Goal: Information Seeking & Learning: Understand process/instructions

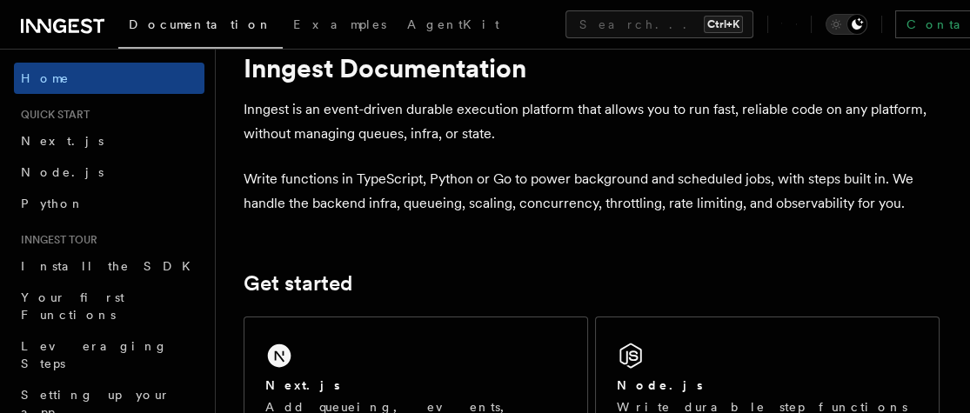
scroll to position [44, 0]
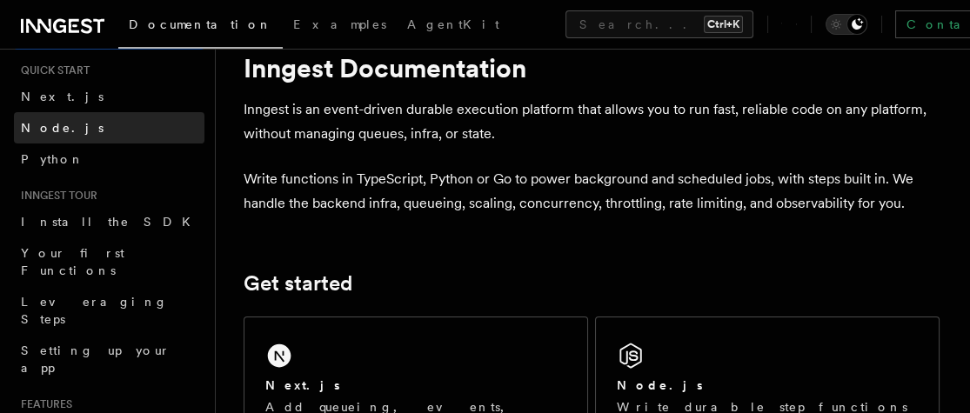
click at [87, 126] on link "Node.js" at bounding box center [109, 127] width 191 height 31
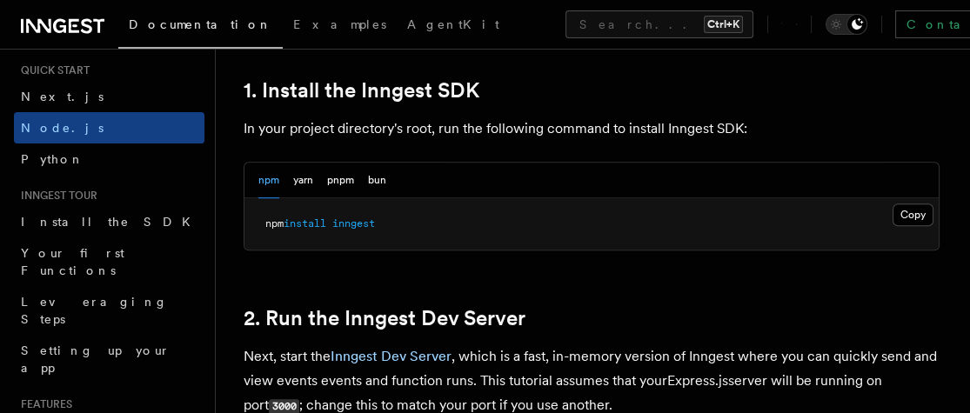
scroll to position [1122, 0]
click at [910, 217] on button "Copy Copied" at bounding box center [912, 215] width 41 height 23
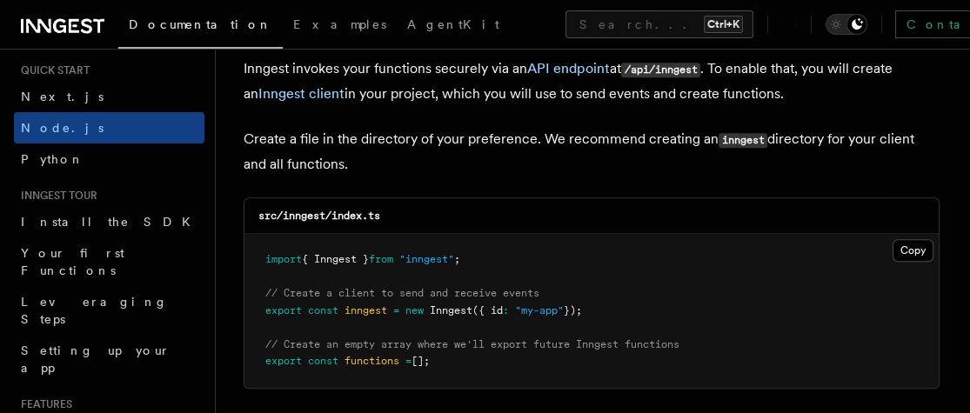
scroll to position [2269, 0]
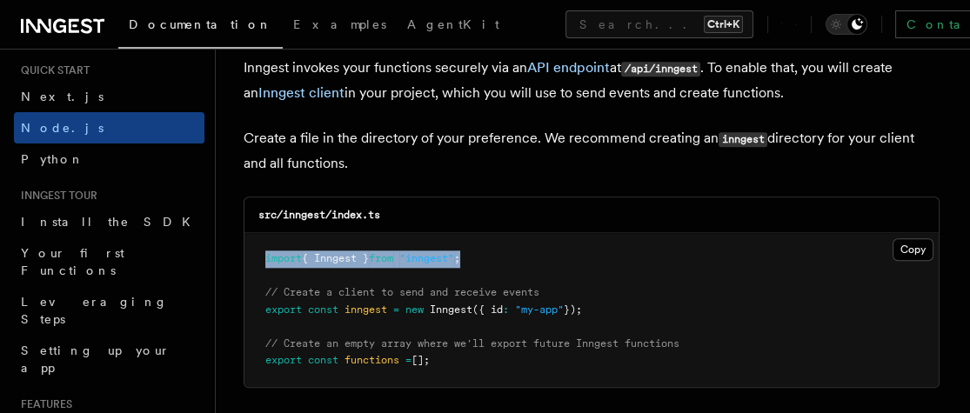
drag, startPoint x: 265, startPoint y: 256, endPoint x: 483, endPoint y: 261, distance: 217.5
click at [483, 261] on pre "import { Inngest } from "inngest" ; // Create a client to send and receive even…" at bounding box center [591, 310] width 694 height 154
copy span "import { Inngest } from "inngest" ;"
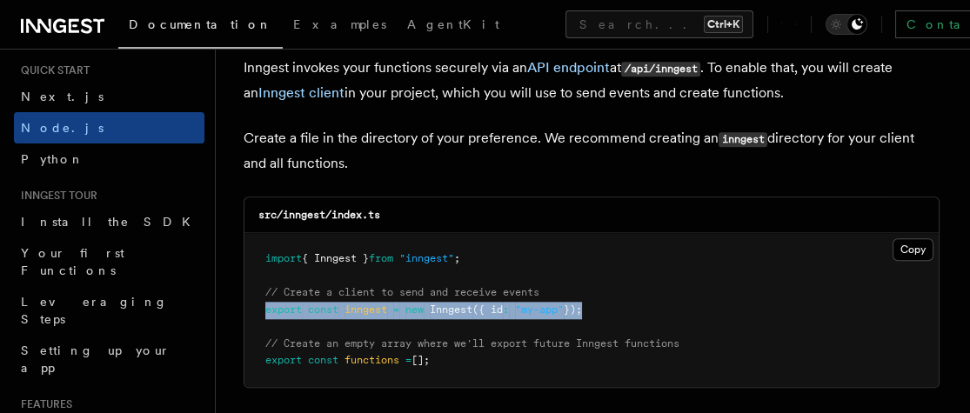
drag, startPoint x: 594, startPoint y: 308, endPoint x: 254, endPoint y: 310, distance: 340.1
click at [254, 310] on pre "import { Inngest } from "inngest" ; // Create a client to send and receive even…" at bounding box center [591, 310] width 694 height 154
copy span "export const inngest = new Inngest ({ id : "my-app" })"
drag, startPoint x: 599, startPoint y: 311, endPoint x: 262, endPoint y: 292, distance: 338.0
click at [262, 292] on pre "import { Inngest } from "inngest" ; // Create a client to send and receive even…" at bounding box center [591, 310] width 694 height 154
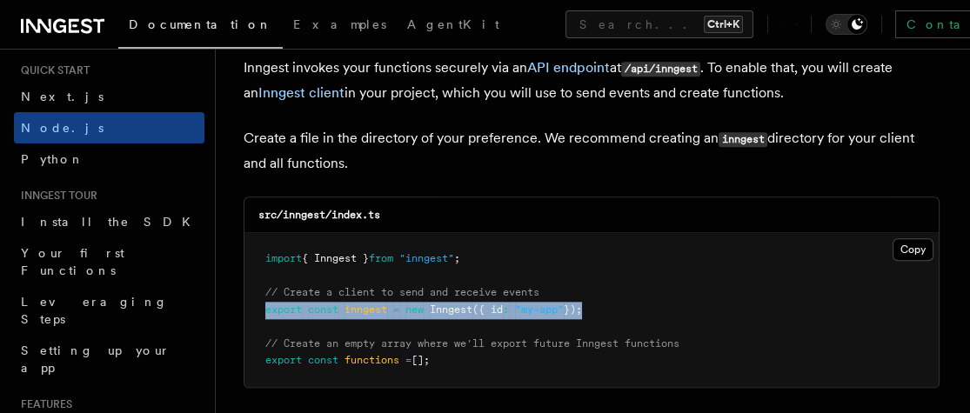
copy code "// Create a client to send and receive events export const inngest = new Innges…"
drag, startPoint x: 264, startPoint y: 342, endPoint x: 464, endPoint y: 371, distance: 201.4
click at [464, 371] on pre "import { Inngest } from "inngest" ; // Create a client to send and receive even…" at bounding box center [591, 310] width 694 height 154
copy code "// Create an empty array where we'll export future Inngest functions export con…"
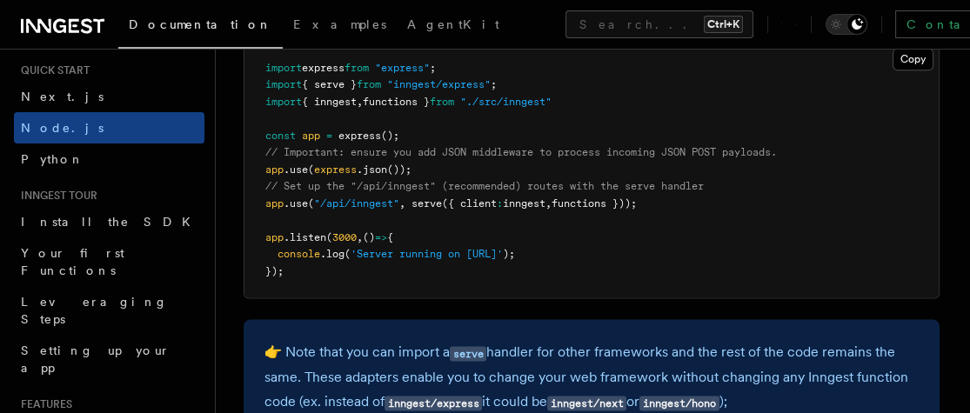
scroll to position [2842, 0]
drag, startPoint x: 415, startPoint y: 202, endPoint x: 676, endPoint y: 208, distance: 261.0
click at [676, 208] on pre "import express from "express" ; import { serve } from "inngest/express" ; impor…" at bounding box center [591, 170] width 694 height 256
copy span "serve ({ client : inngest , functions }));"
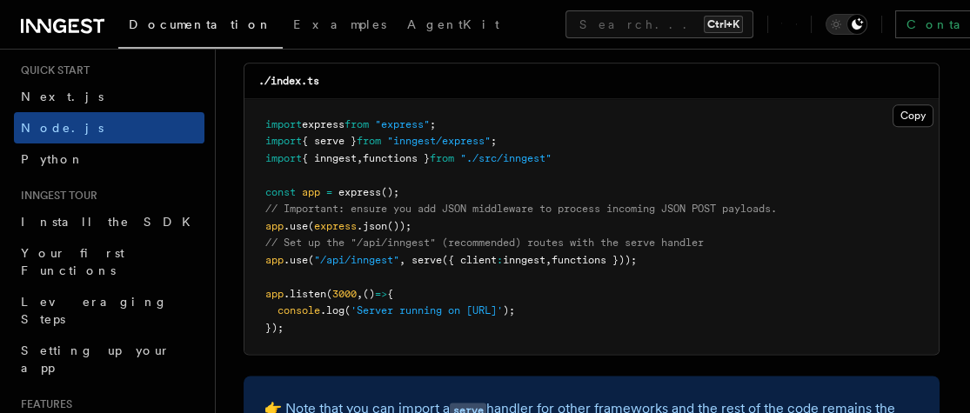
scroll to position [2786, 0]
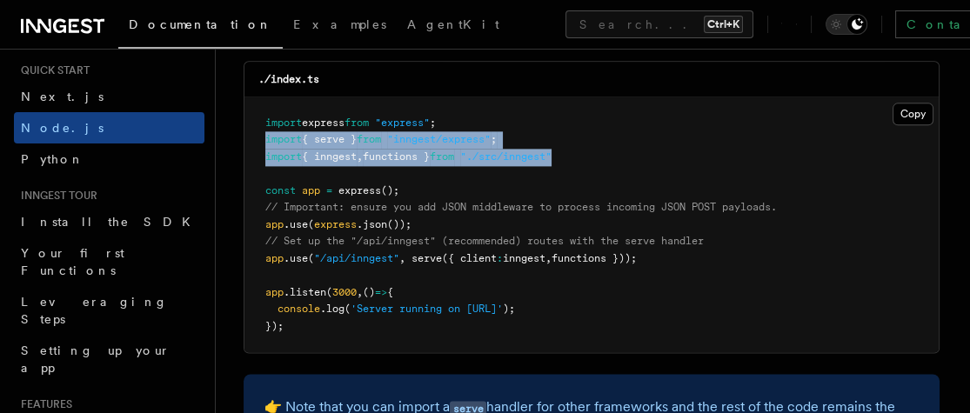
drag, startPoint x: 269, startPoint y: 138, endPoint x: 647, endPoint y: 151, distance: 378.6
click at [647, 151] on pre "import express from "express" ; import { serve } from "inngest/express" ; impor…" at bounding box center [591, 225] width 694 height 256
copy code "import { serve } from "inngest/express" ; import { inngest , functions } from "…"
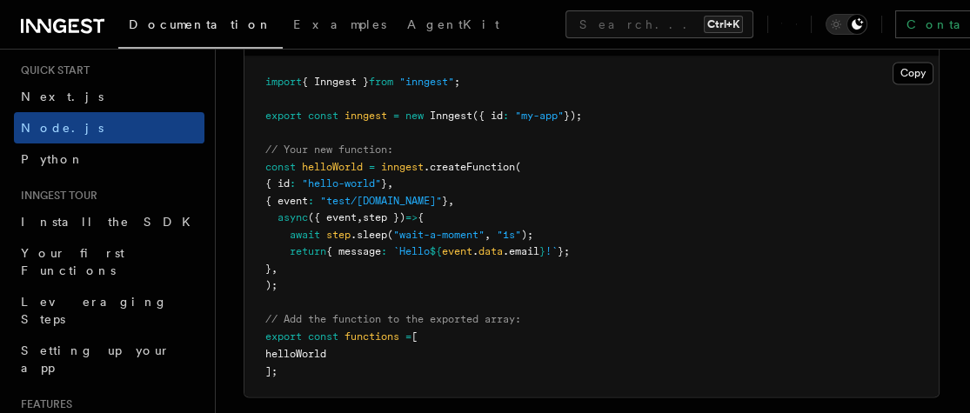
scroll to position [3566, 0]
